Goal: Find specific page/section

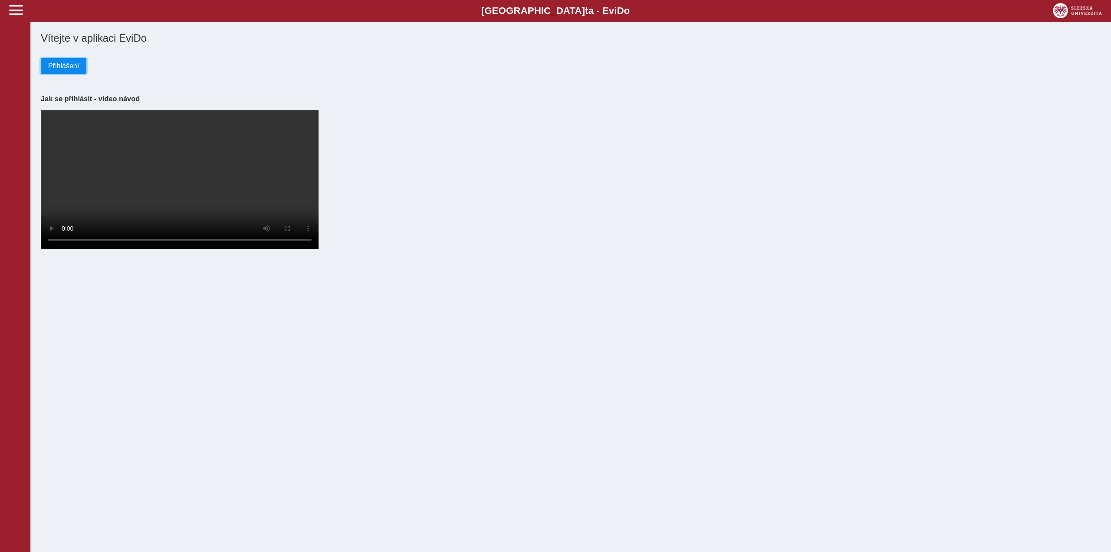
click at [63, 66] on span "Přihlášení" at bounding box center [63, 66] width 31 height 8
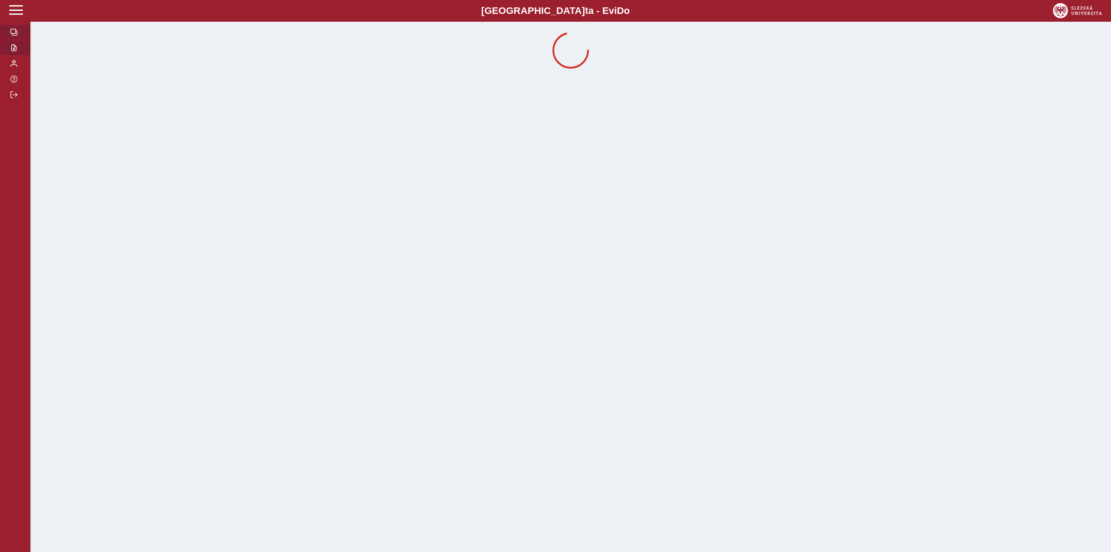
click at [14, 51] on span "button" at bounding box center [13, 47] width 7 height 7
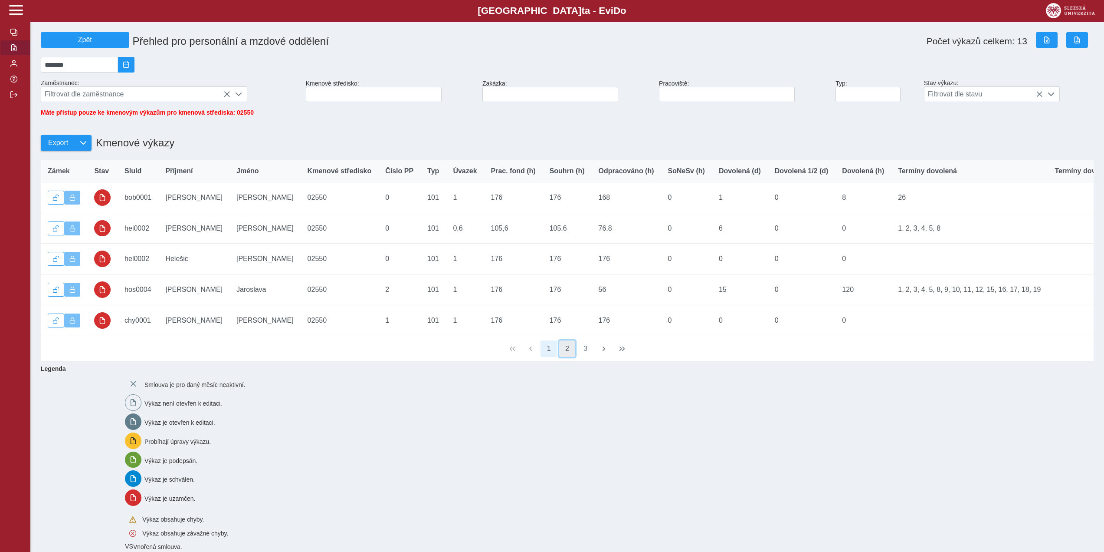
click at [570, 357] on button "2" at bounding box center [567, 348] width 16 height 16
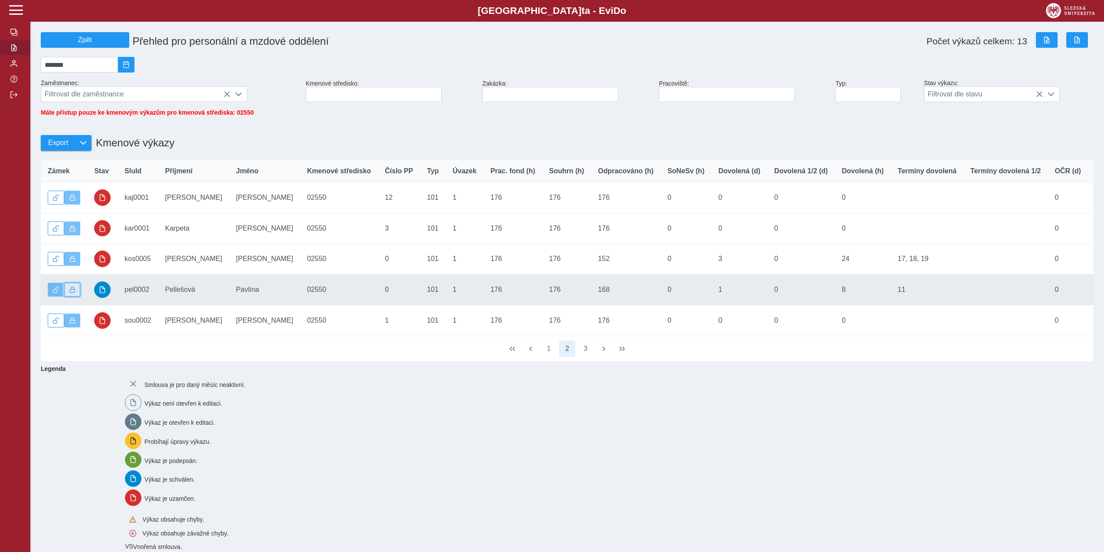
click at [76, 293] on button "button" at bounding box center [72, 289] width 16 height 14
click at [105, 292] on span "button" at bounding box center [102, 289] width 7 height 7
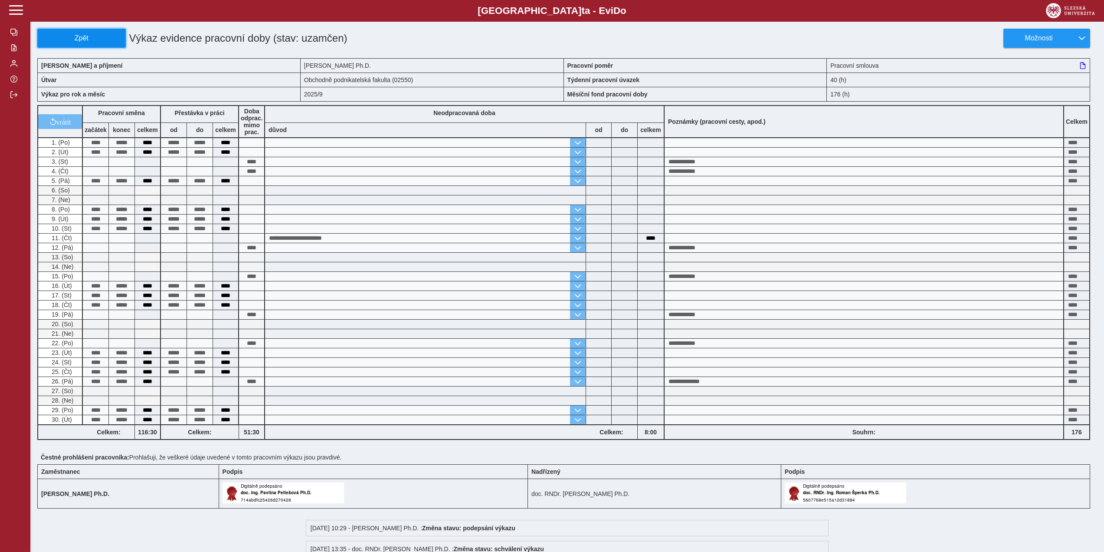
click at [56, 34] on span "Zpět" at bounding box center [81, 38] width 81 height 8
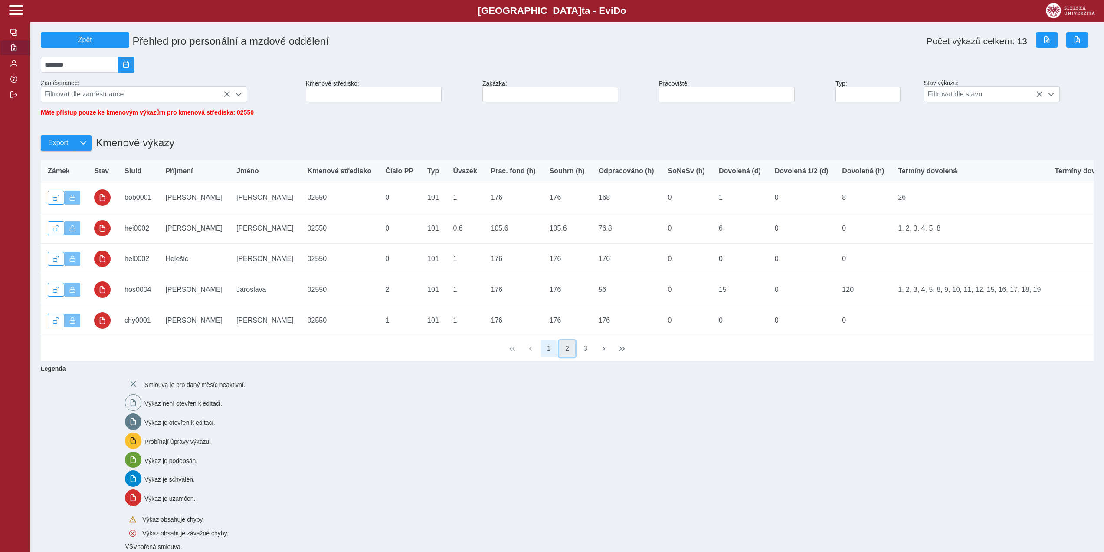
click at [568, 357] on button "2" at bounding box center [567, 348] width 16 height 16
click at [587, 357] on button "3" at bounding box center [586, 348] width 16 height 16
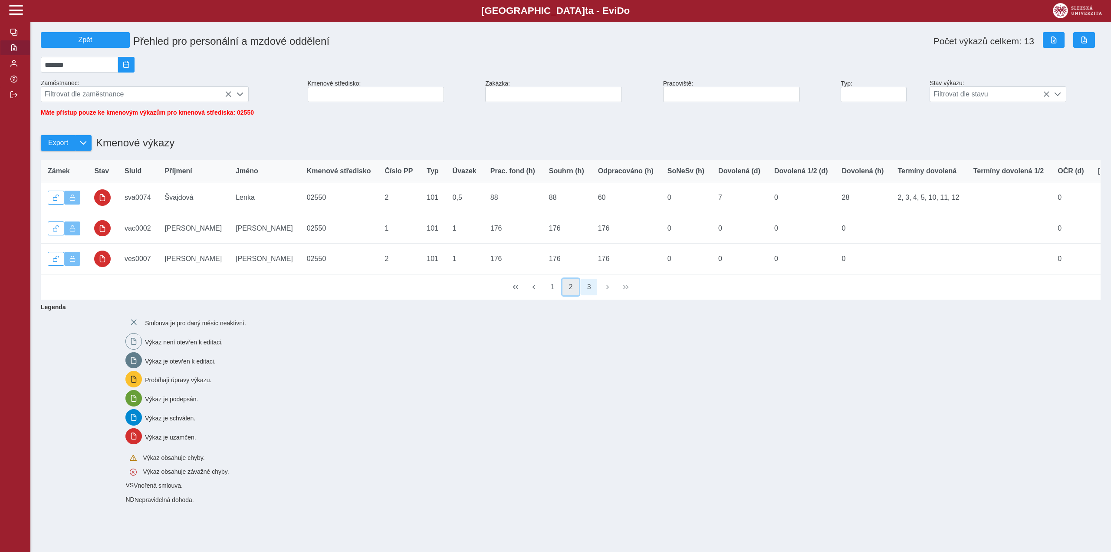
click at [571, 295] on button "2" at bounding box center [570, 287] width 16 height 16
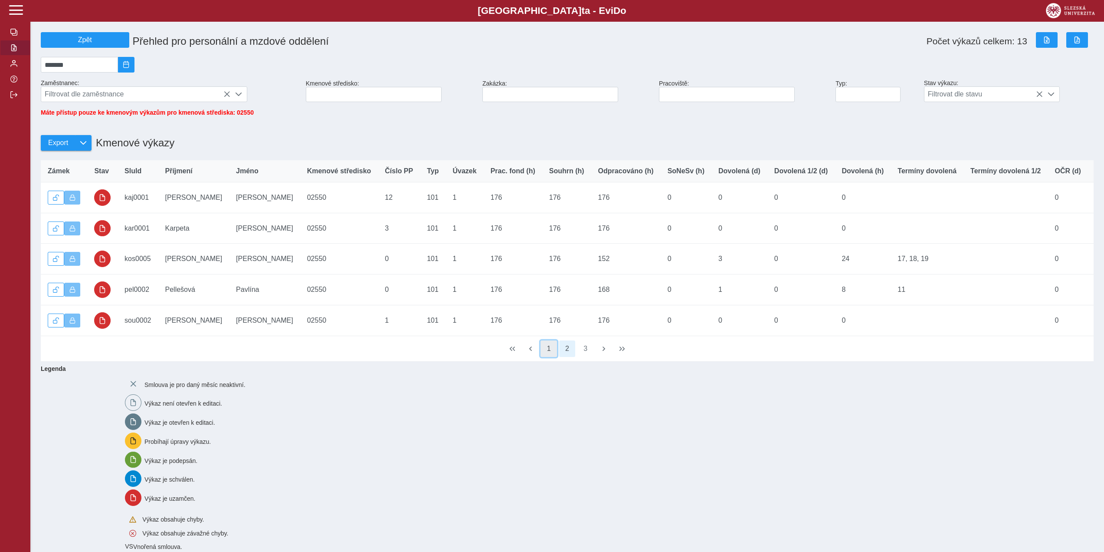
click at [551, 357] on button "1" at bounding box center [549, 348] width 16 height 16
click at [12, 21] on div "Slezská univerzi t a - Evi D o EviDo" at bounding box center [552, 11] width 1104 height 22
click at [11, 30] on span "button" at bounding box center [13, 32] width 7 height 7
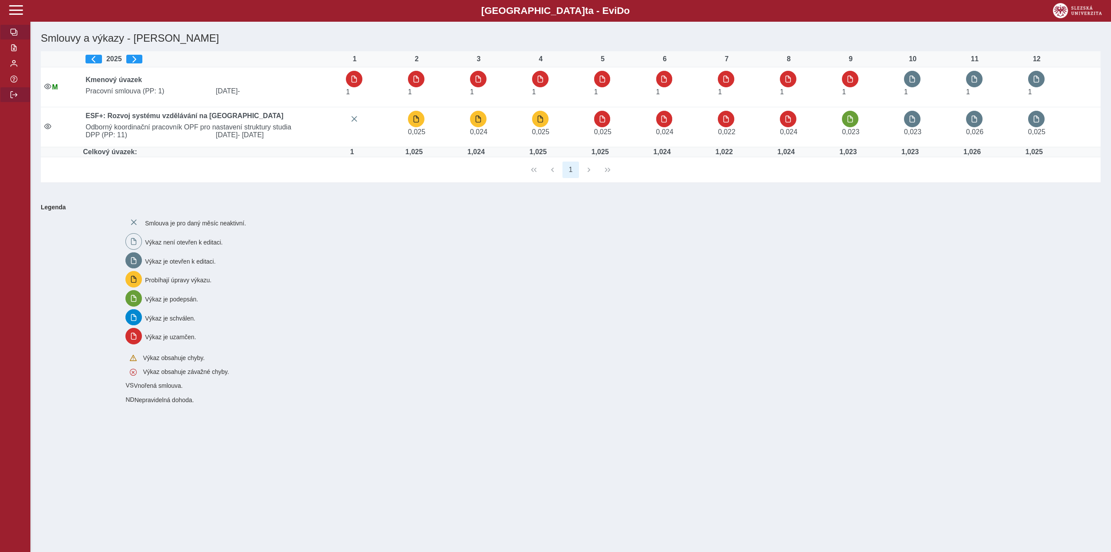
click at [13, 98] on span "button" at bounding box center [13, 94] width 7 height 7
